Goal: Information Seeking & Learning: Learn about a topic

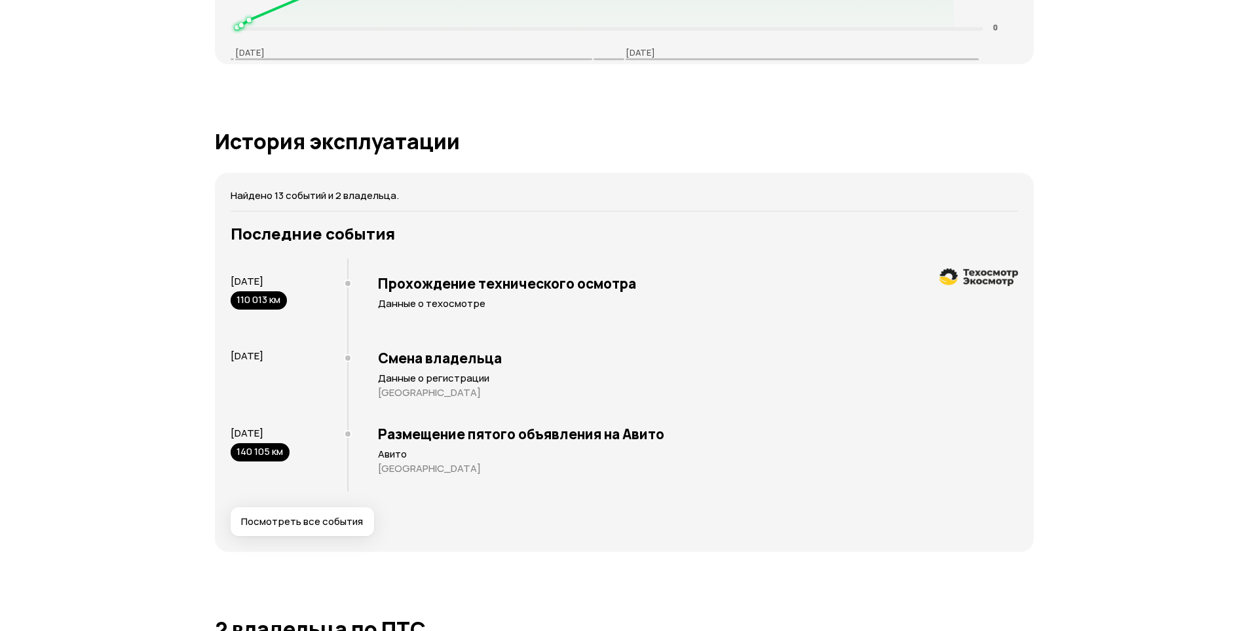
scroll to position [2227, 0]
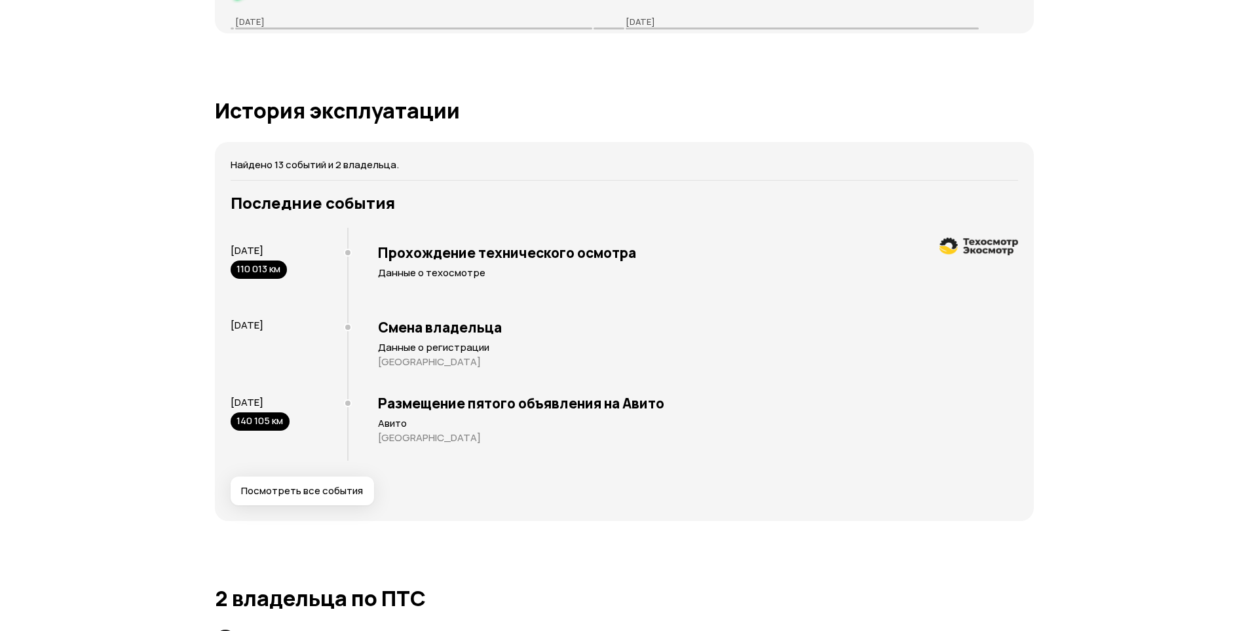
click at [341, 491] on span "Посмотреть все события" at bounding box center [302, 491] width 122 height 13
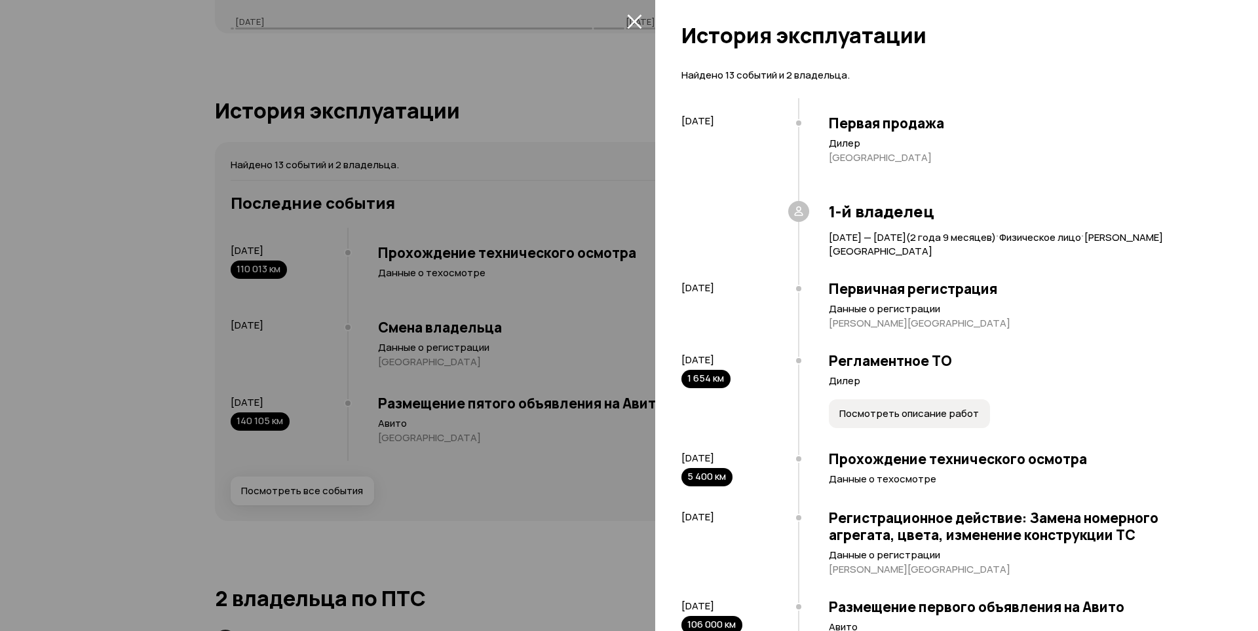
click at [597, 481] on div at bounding box center [629, 315] width 1258 height 631
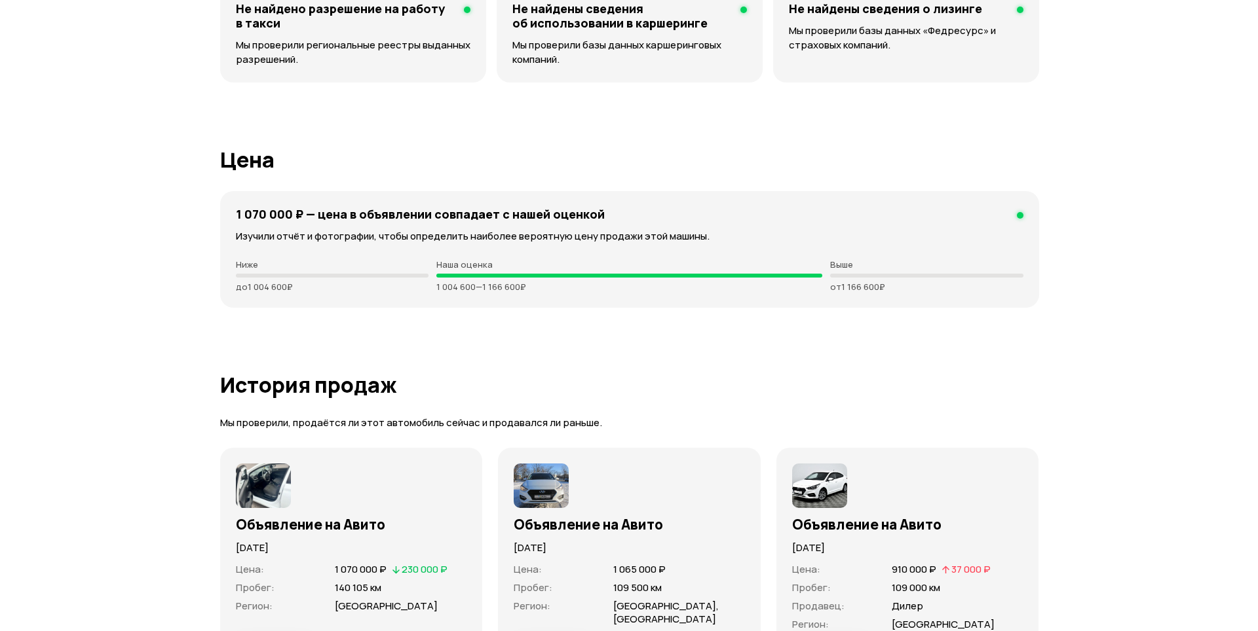
scroll to position [3275, 0]
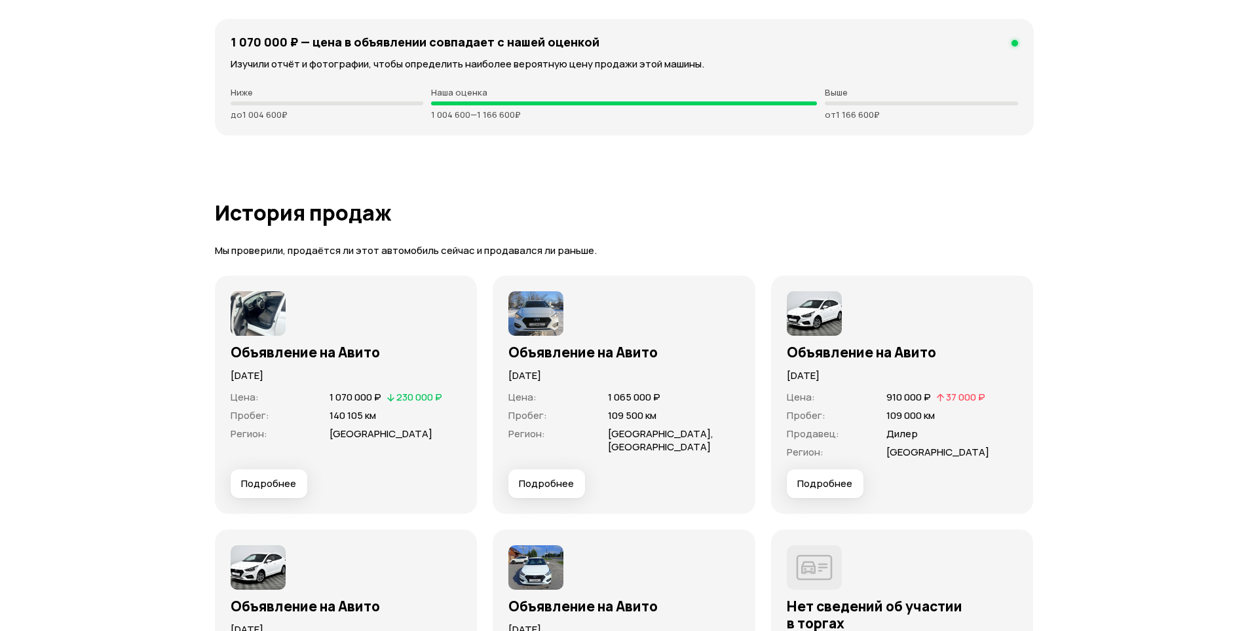
click at [285, 483] on span "Подробнее" at bounding box center [268, 484] width 55 height 13
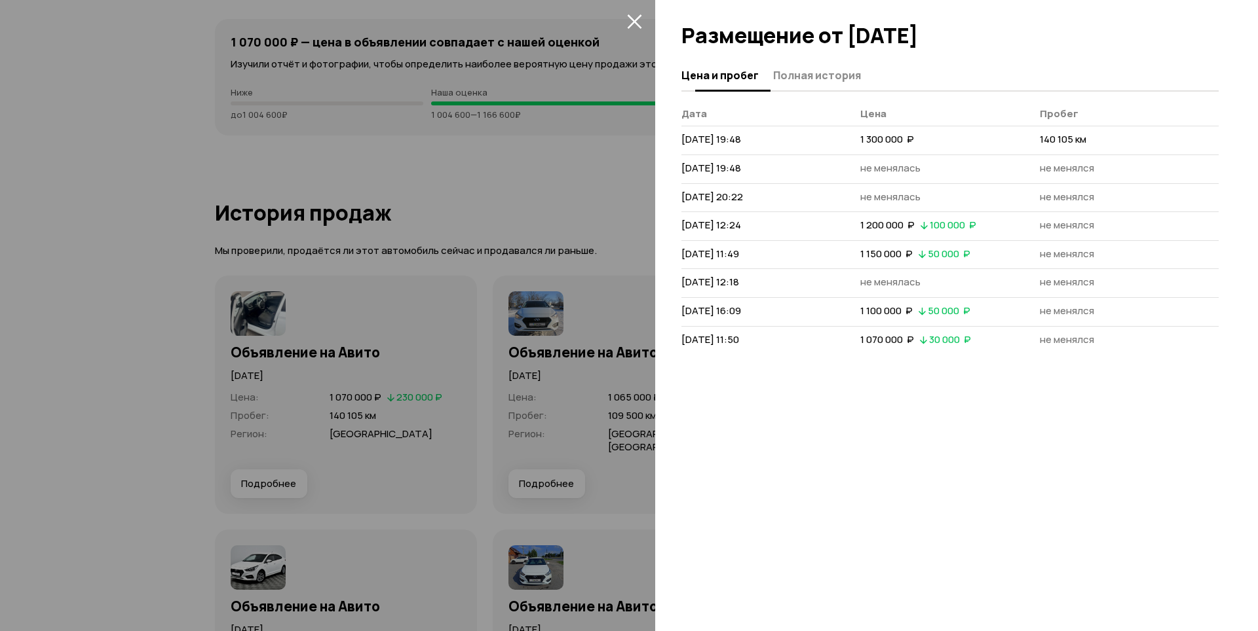
click at [819, 81] on span "Полная история" at bounding box center [817, 75] width 88 height 13
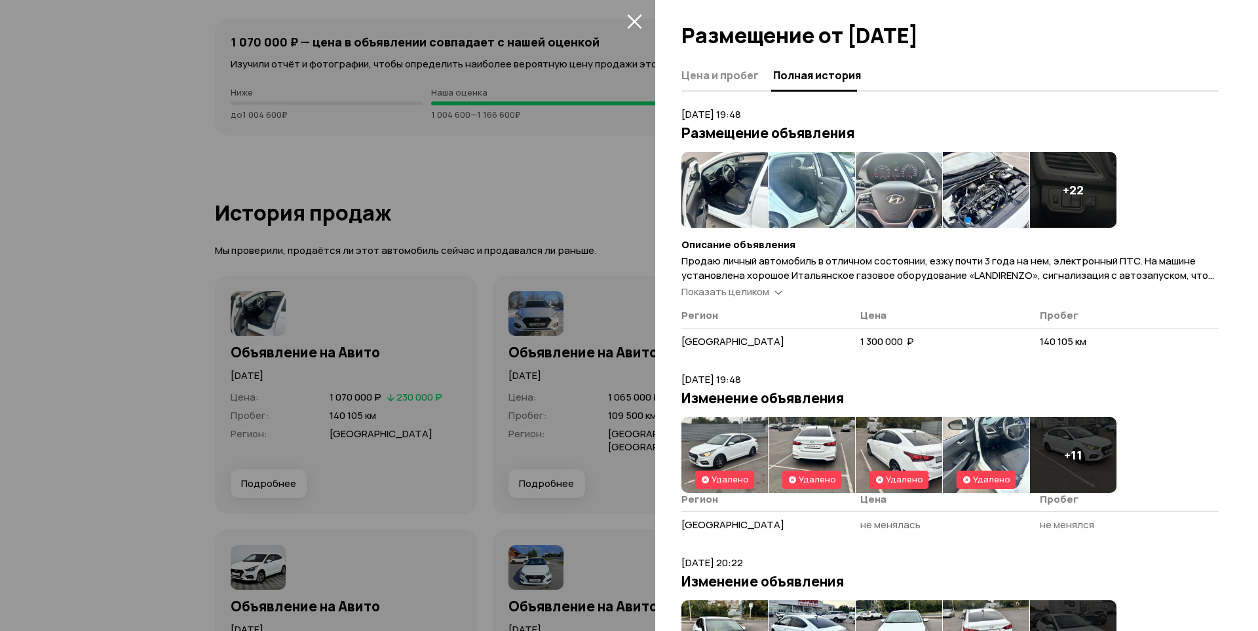
click at [748, 295] on span "Показать целиком" at bounding box center [725, 292] width 88 height 14
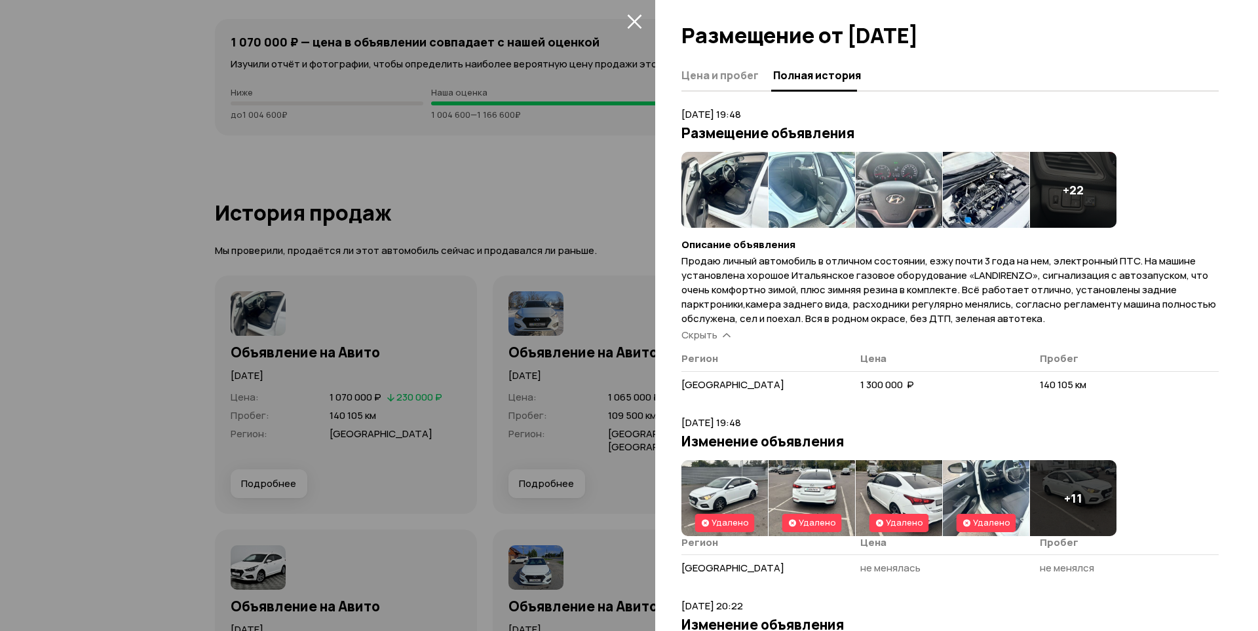
click at [738, 191] on img at bounding box center [724, 190] width 86 height 76
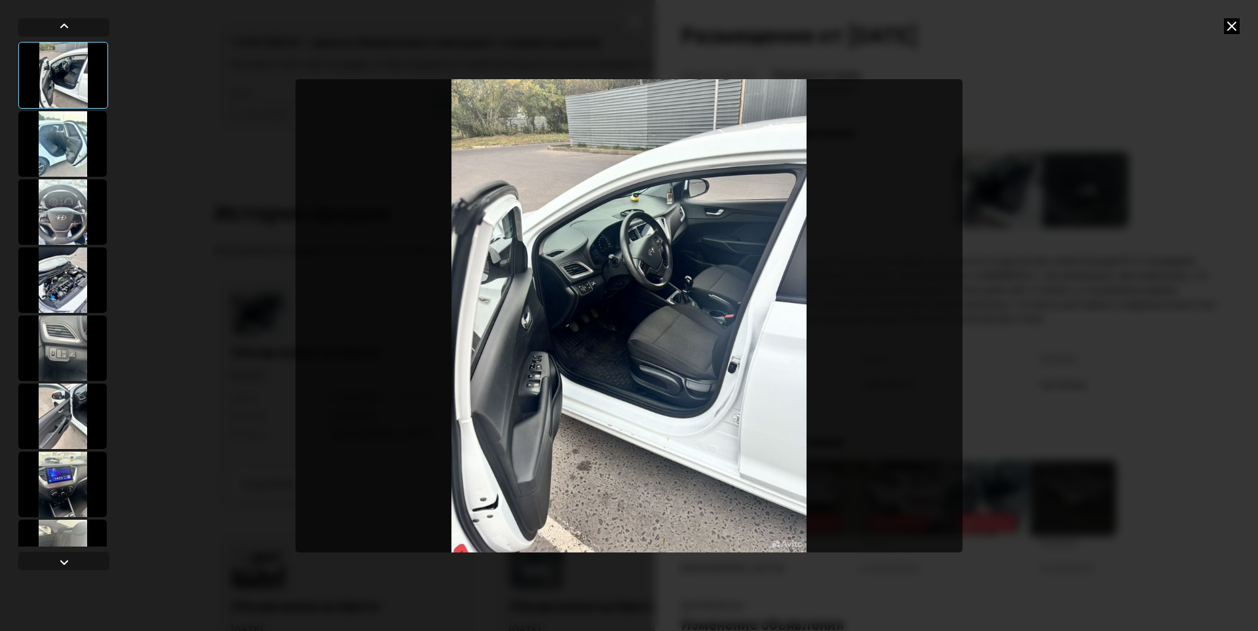
click at [65, 148] on div at bounding box center [62, 144] width 88 height 66
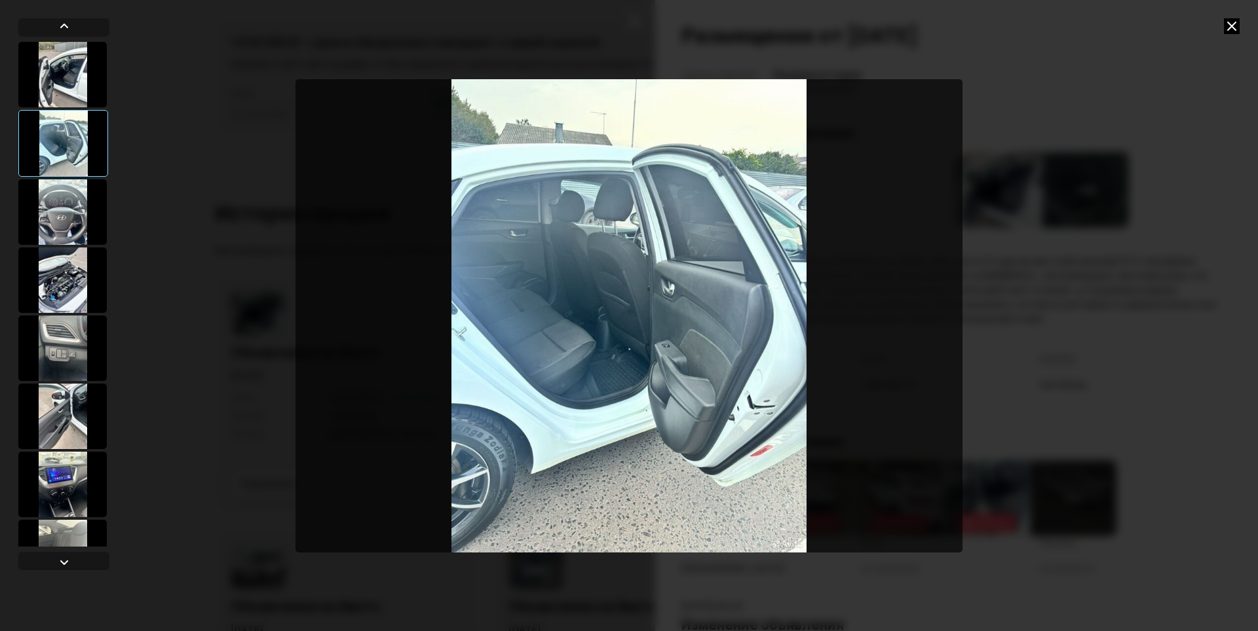
click at [69, 214] on div at bounding box center [62, 212] width 88 height 66
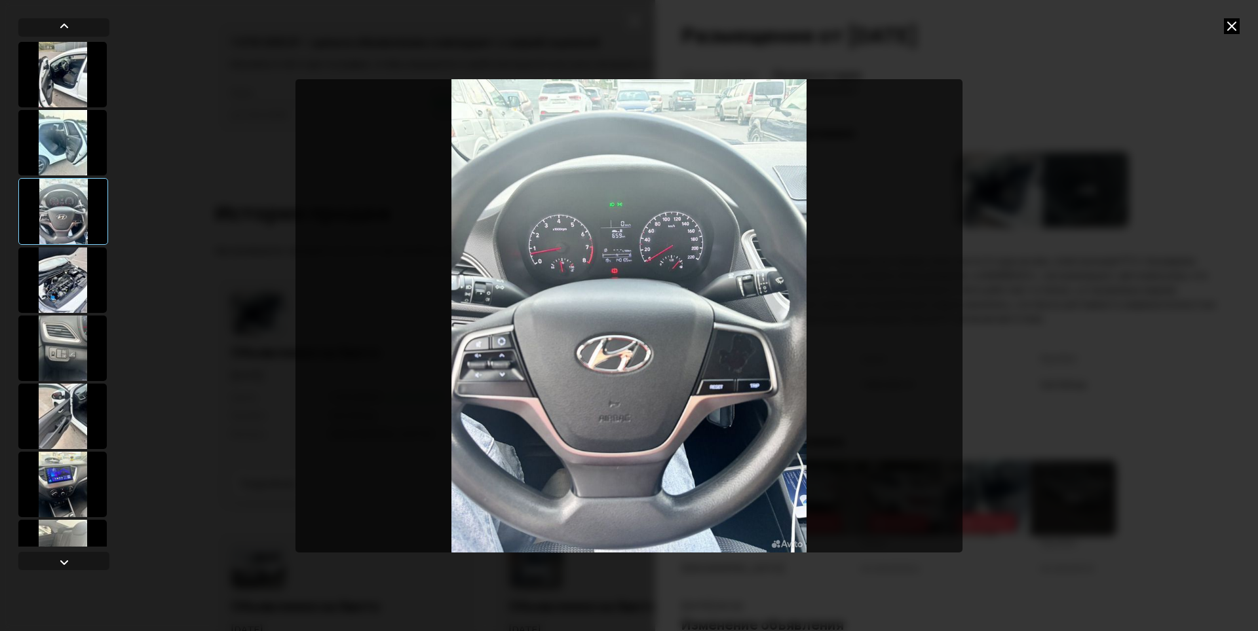
click at [75, 282] on div at bounding box center [62, 281] width 88 height 66
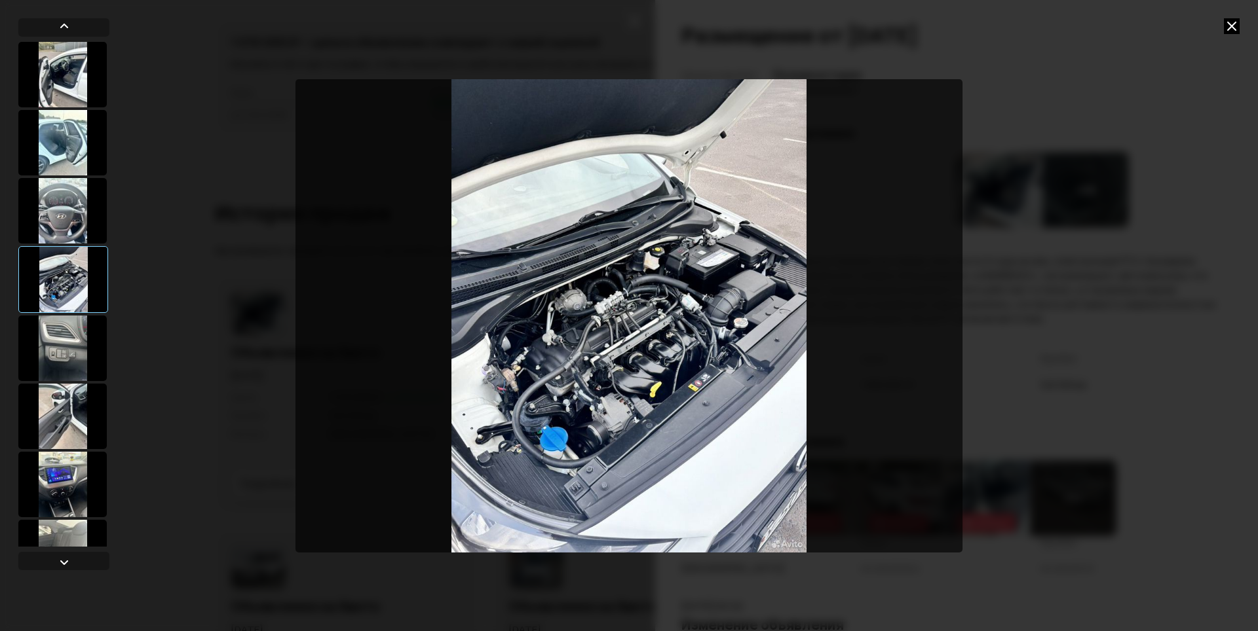
click at [71, 338] on div at bounding box center [62, 349] width 88 height 66
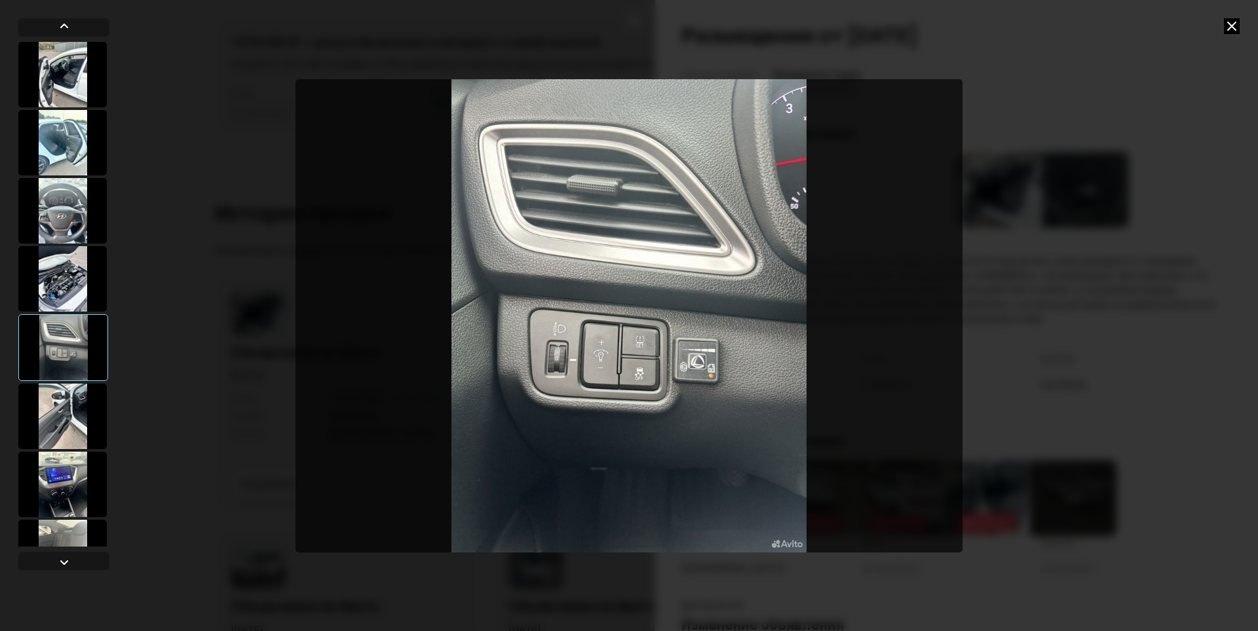
click at [66, 421] on div at bounding box center [62, 417] width 88 height 66
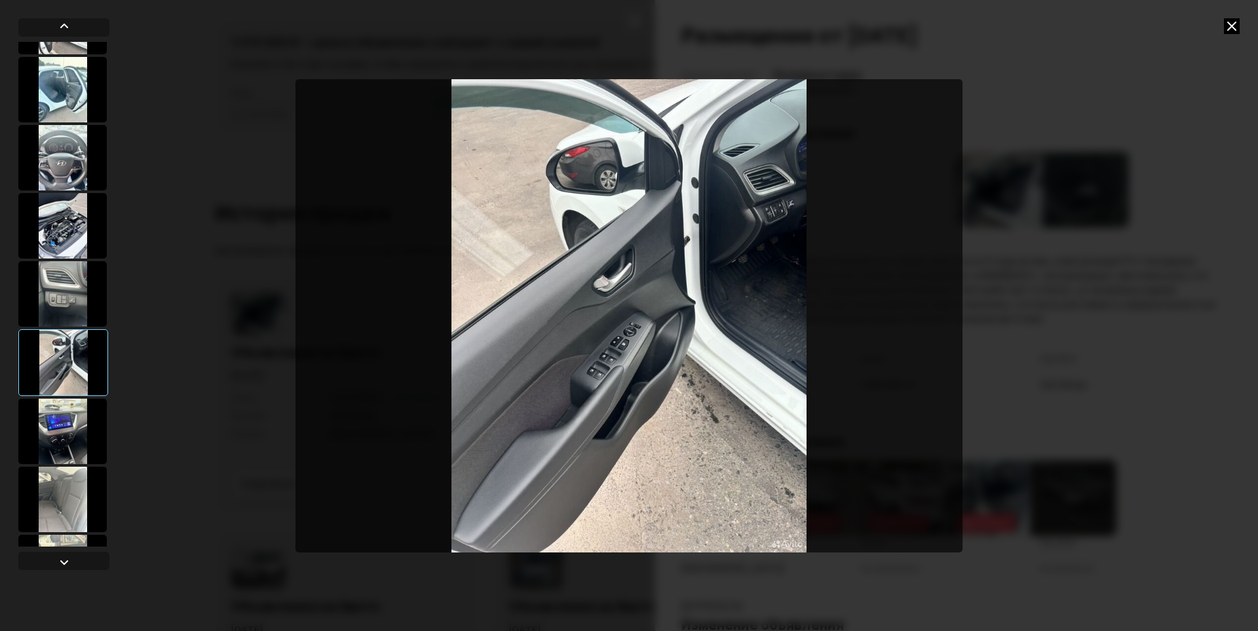
scroll to position [66, 0]
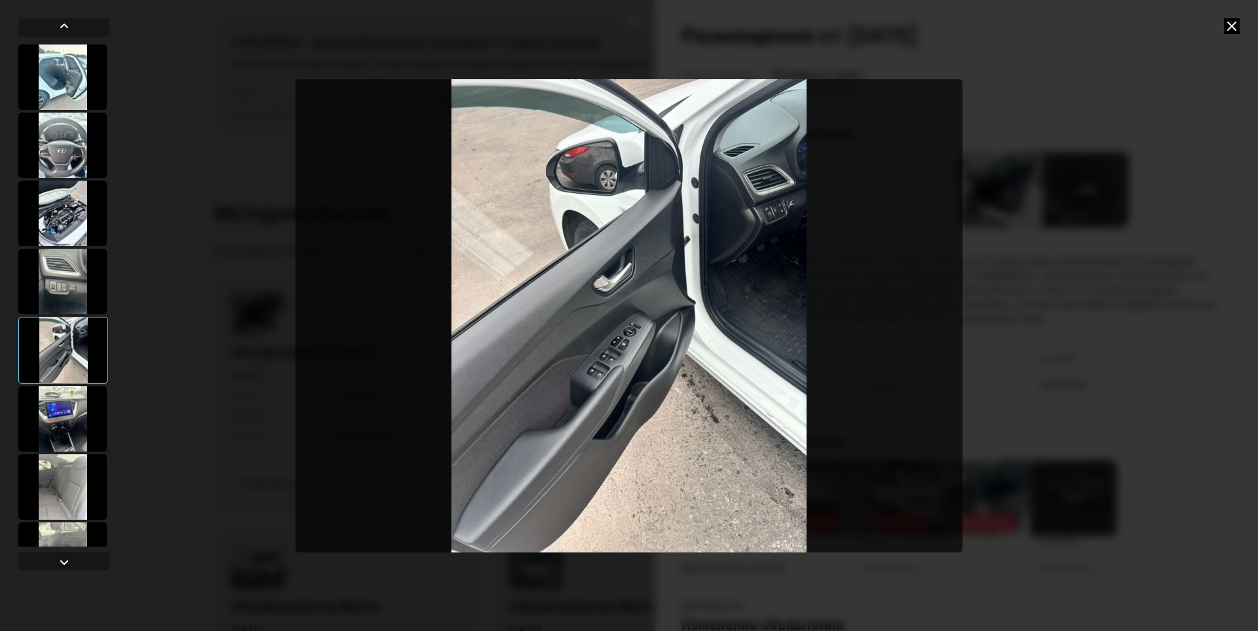
click at [67, 442] on div at bounding box center [62, 419] width 88 height 66
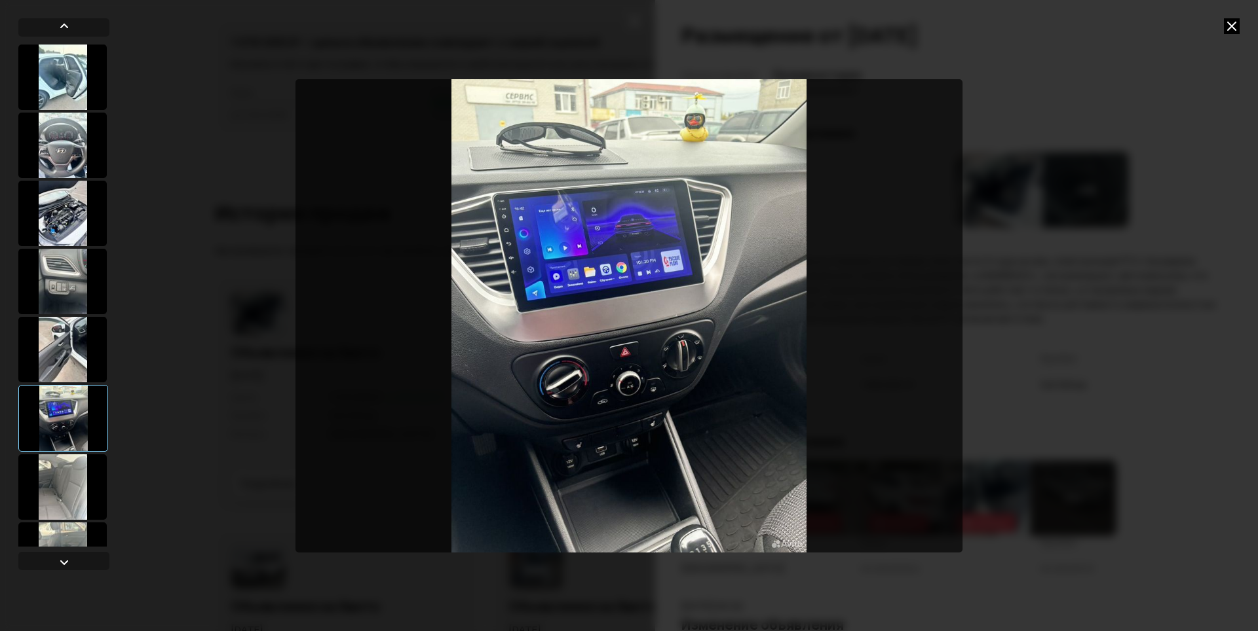
click at [71, 478] on div at bounding box center [62, 488] width 88 height 66
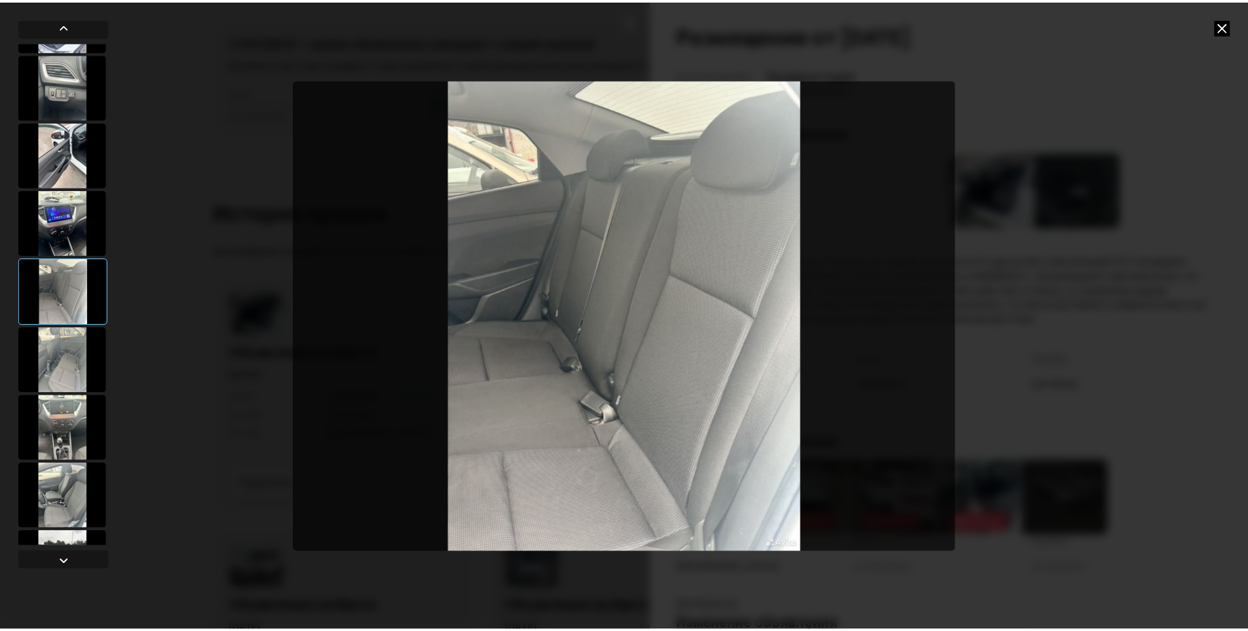
scroll to position [262, 0]
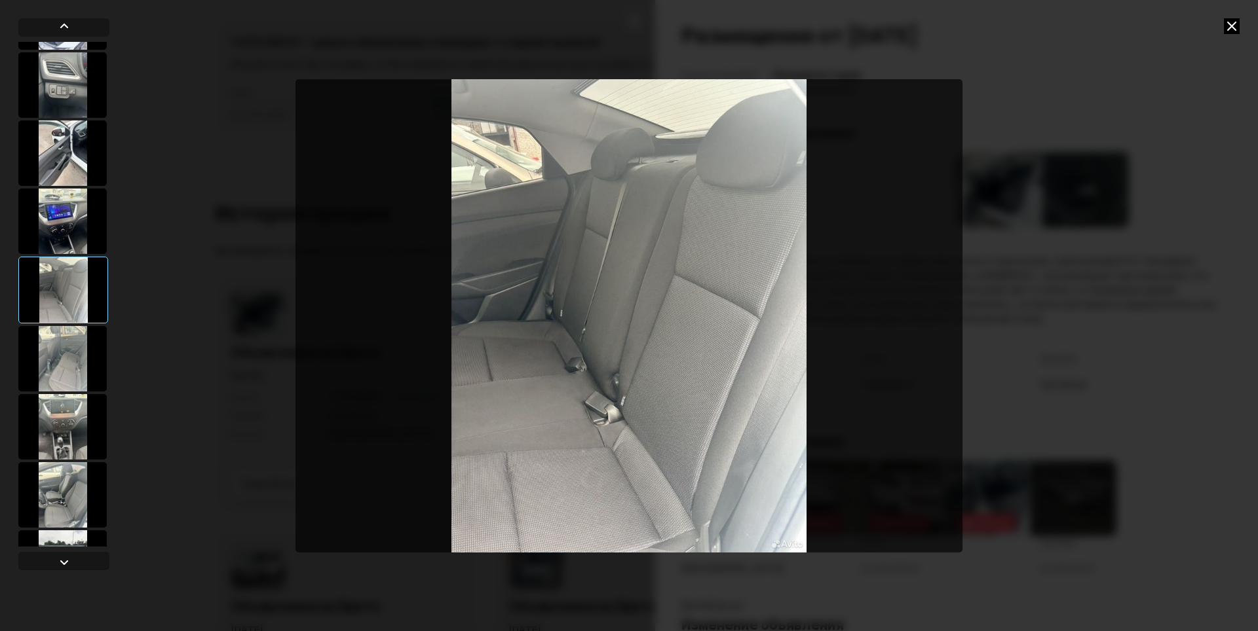
click at [1243, 23] on div at bounding box center [629, 315] width 1258 height 631
click at [1237, 26] on icon at bounding box center [1232, 26] width 16 height 16
